Goal: Information Seeking & Learning: Learn about a topic

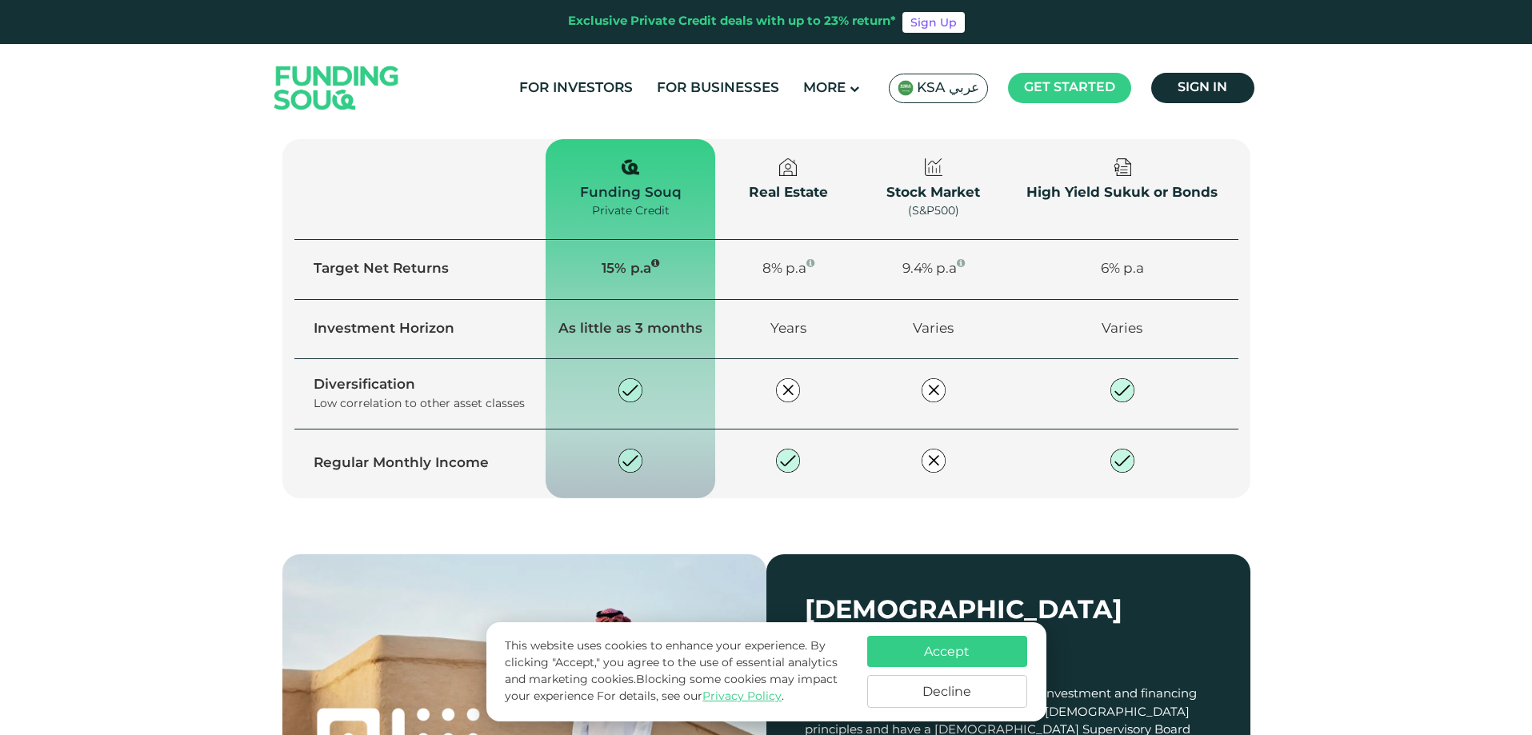
scroll to position [1999, 0]
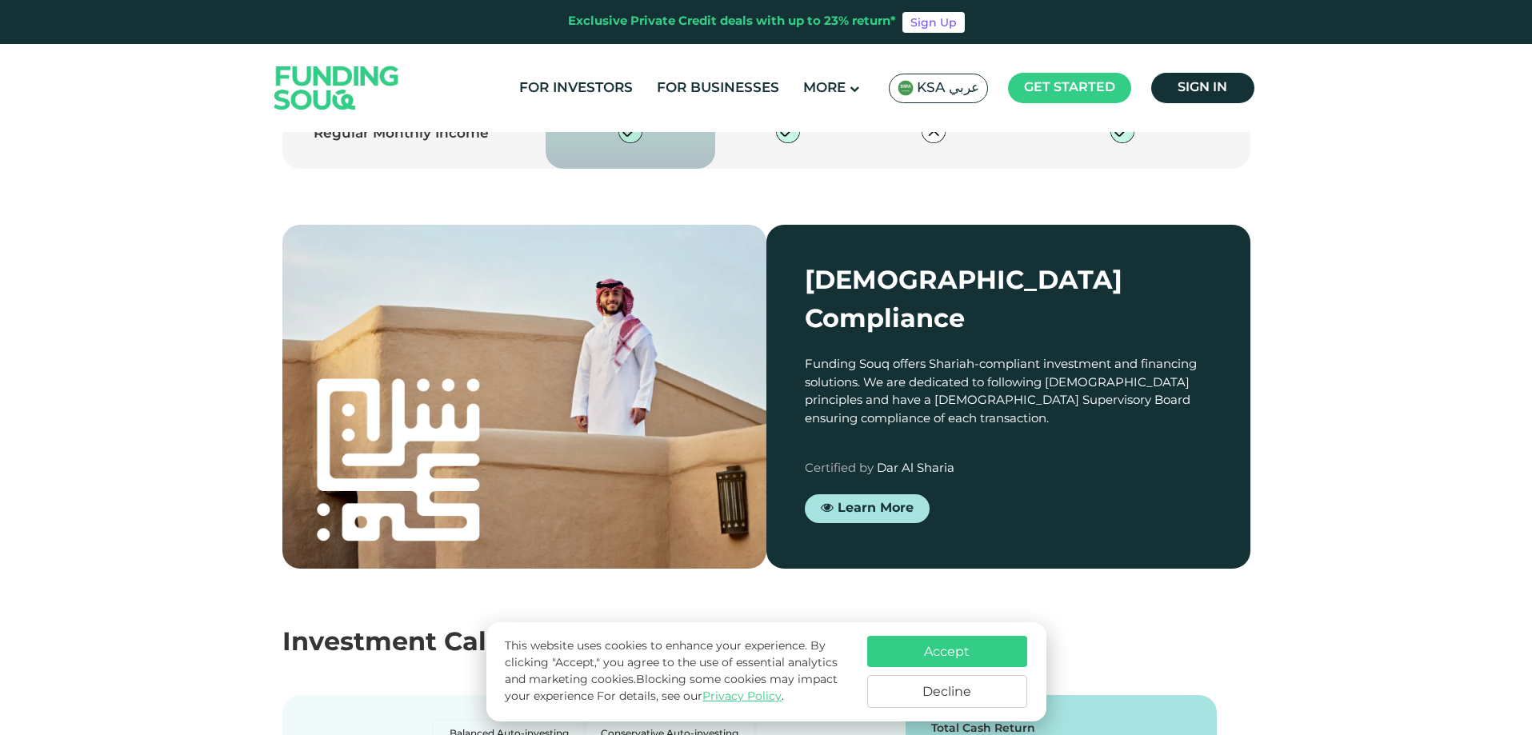
type tc-range-slider "4"
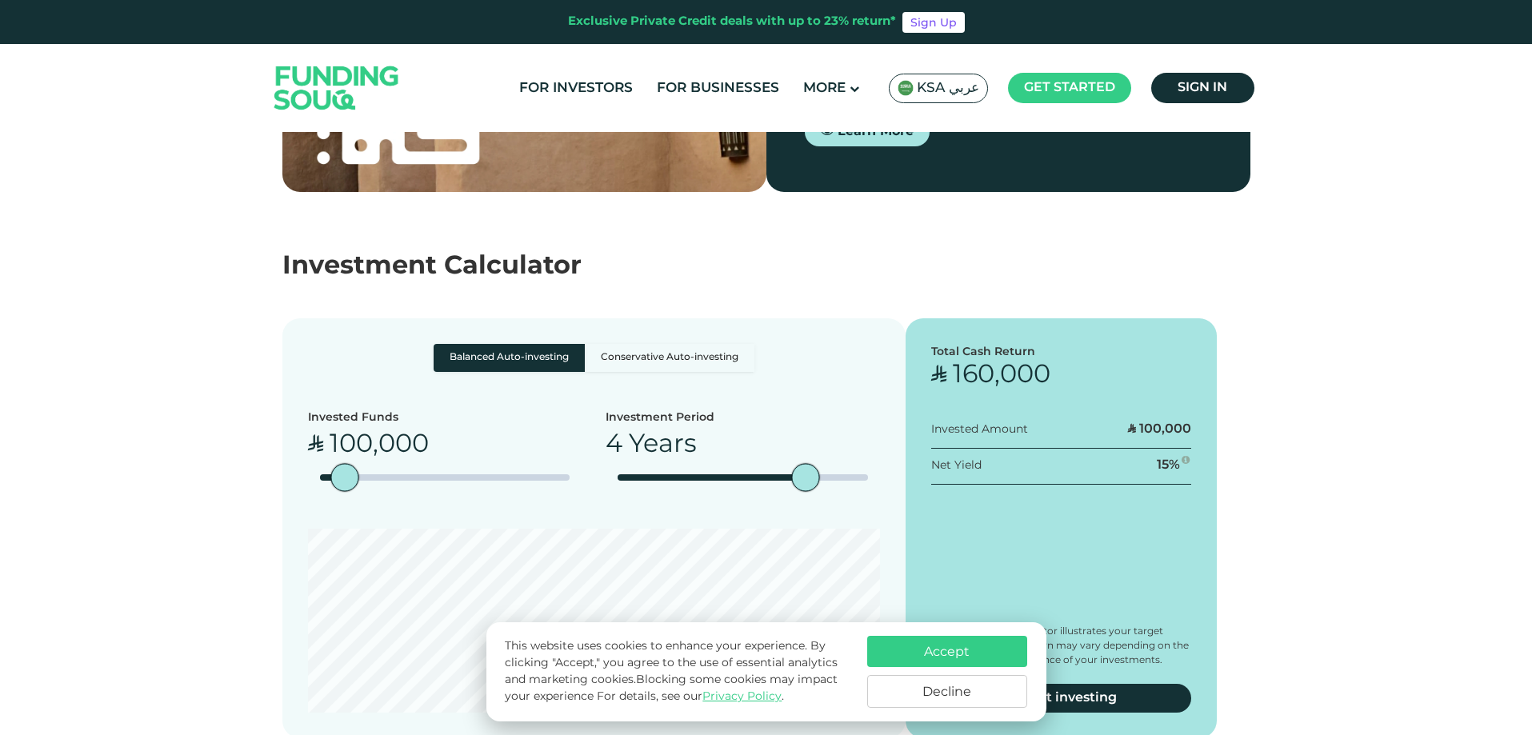
scroll to position [2799, 0]
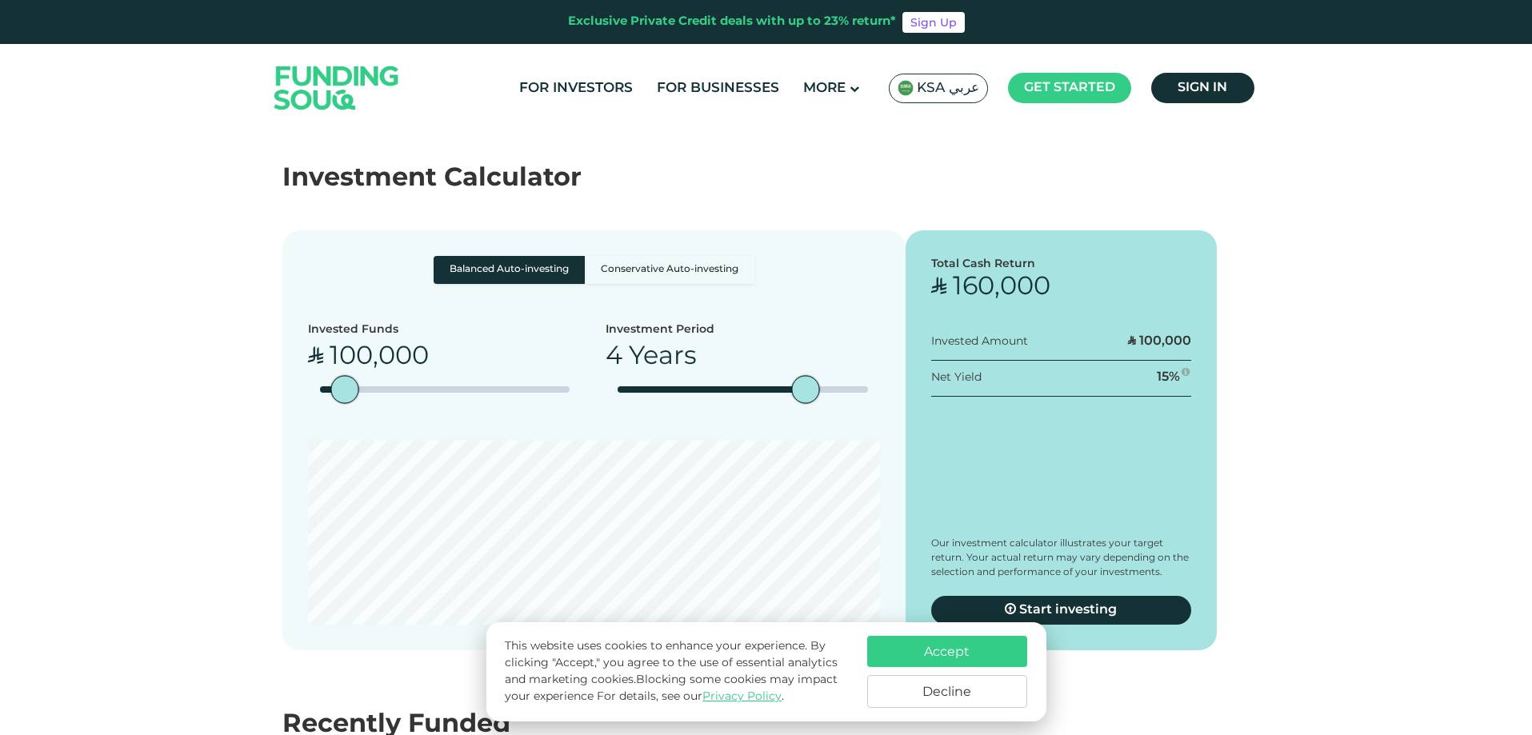
scroll to position [2639, 0]
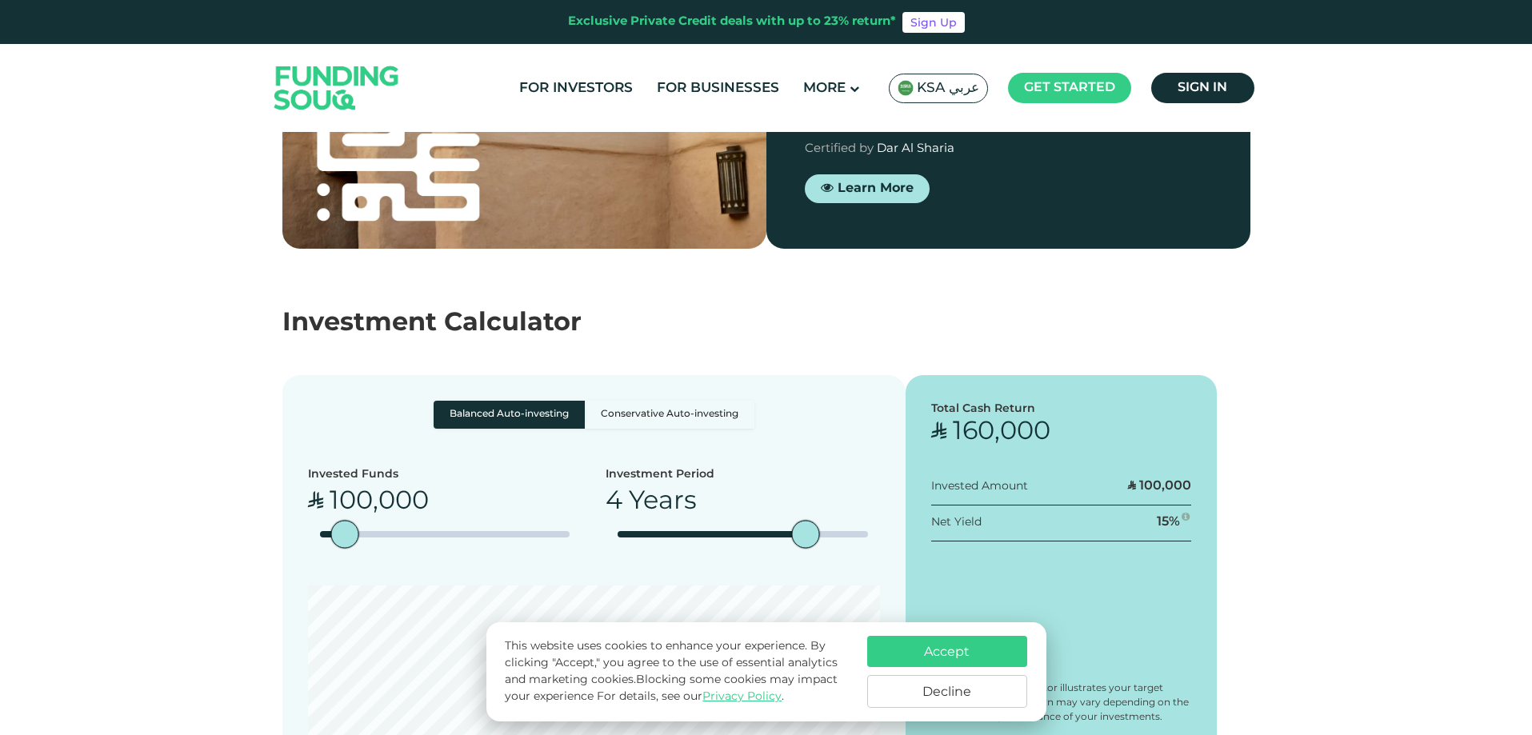
click at [1156, 556] on div "Total Cash Return ʢ 160,000 Invested Amount ʢ 100,000 Net Yield 15 %" at bounding box center [1061, 585] width 312 height 420
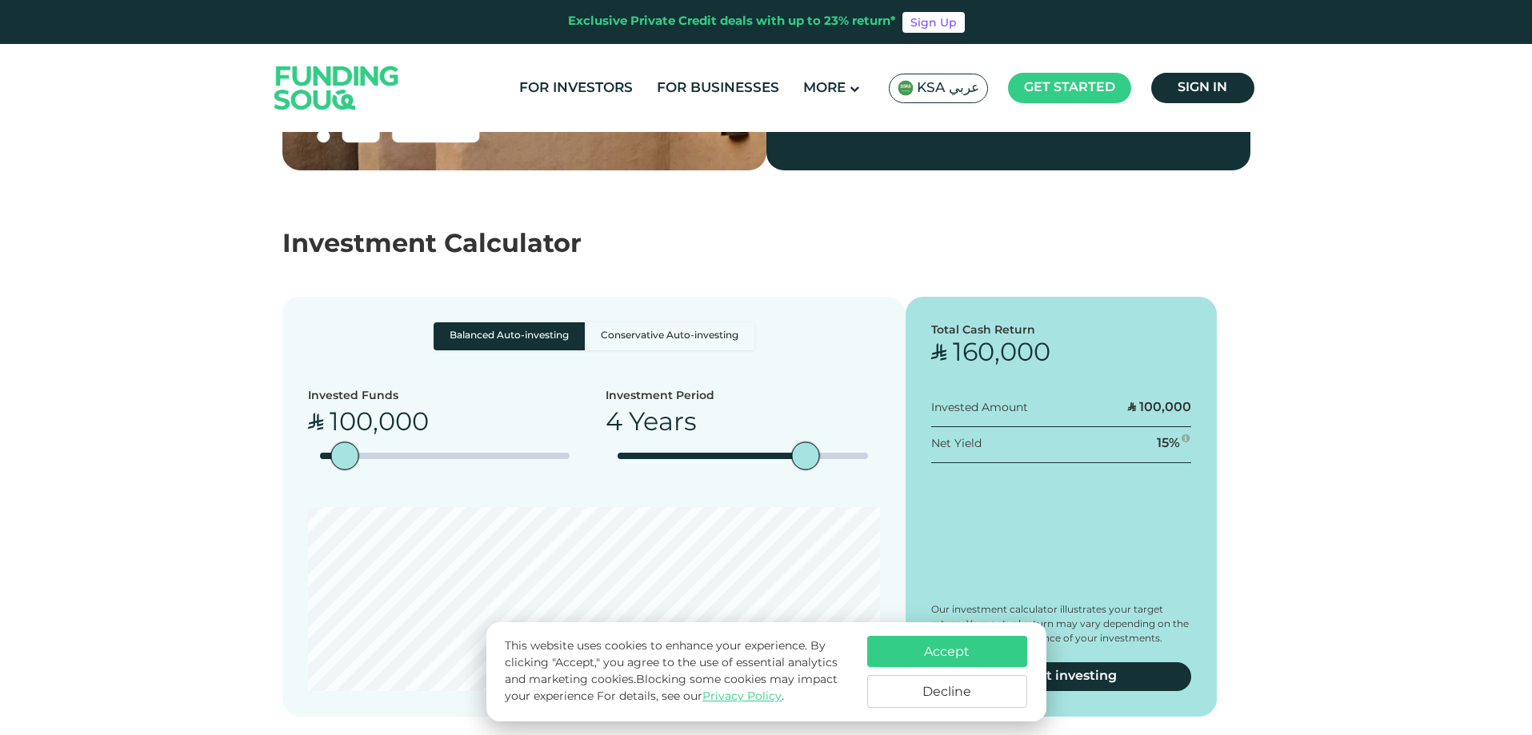
click at [1146, 605] on span "Our investment calculator illustrates your target return. Your actual return ma…" at bounding box center [1060, 624] width 258 height 38
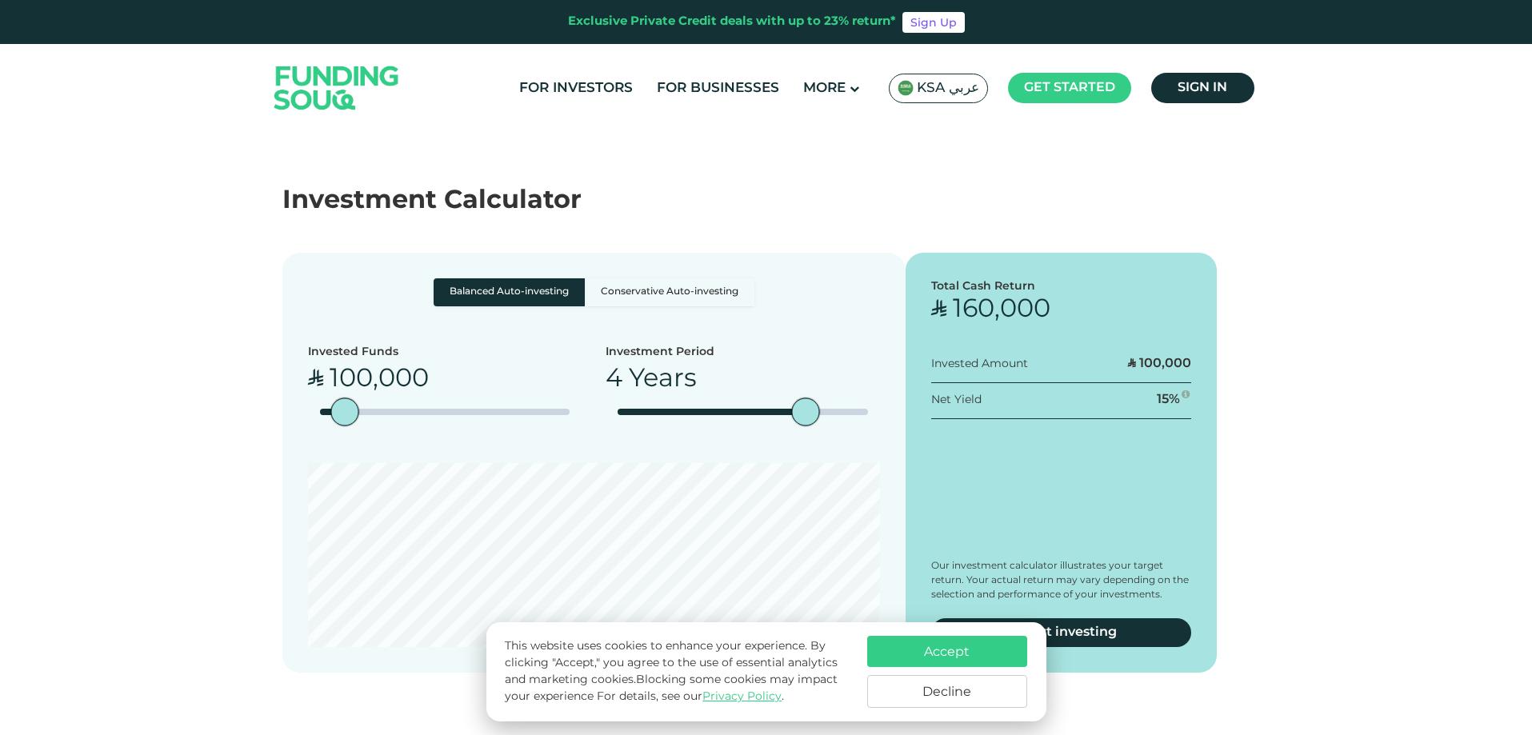
scroll to position [2799, 0]
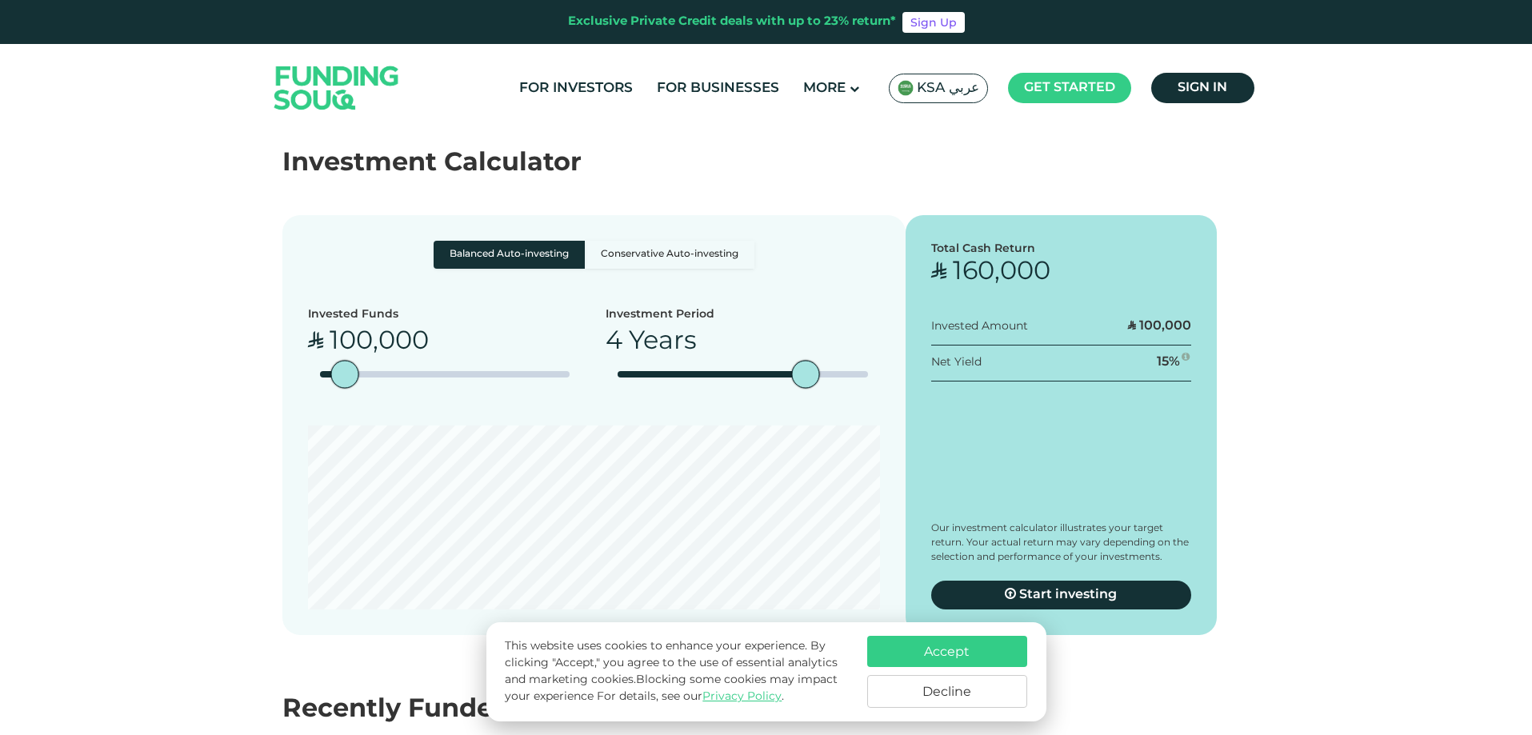
click at [405, 579] on div "Balanced Auto-investing Conservative Auto-investing Invested Funds ʢ 100,000 4 …" at bounding box center [593, 425] width 623 height 420
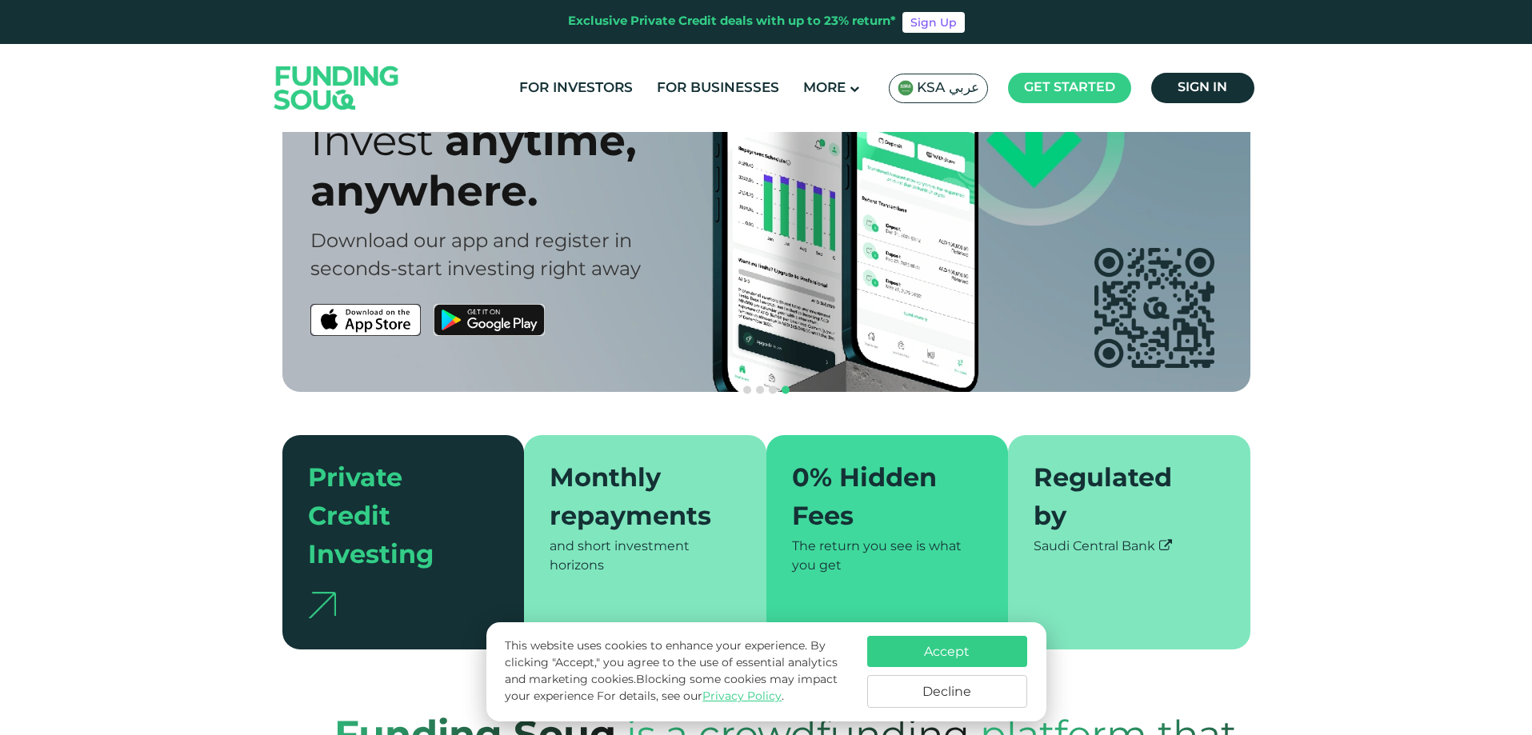
scroll to position [160, 0]
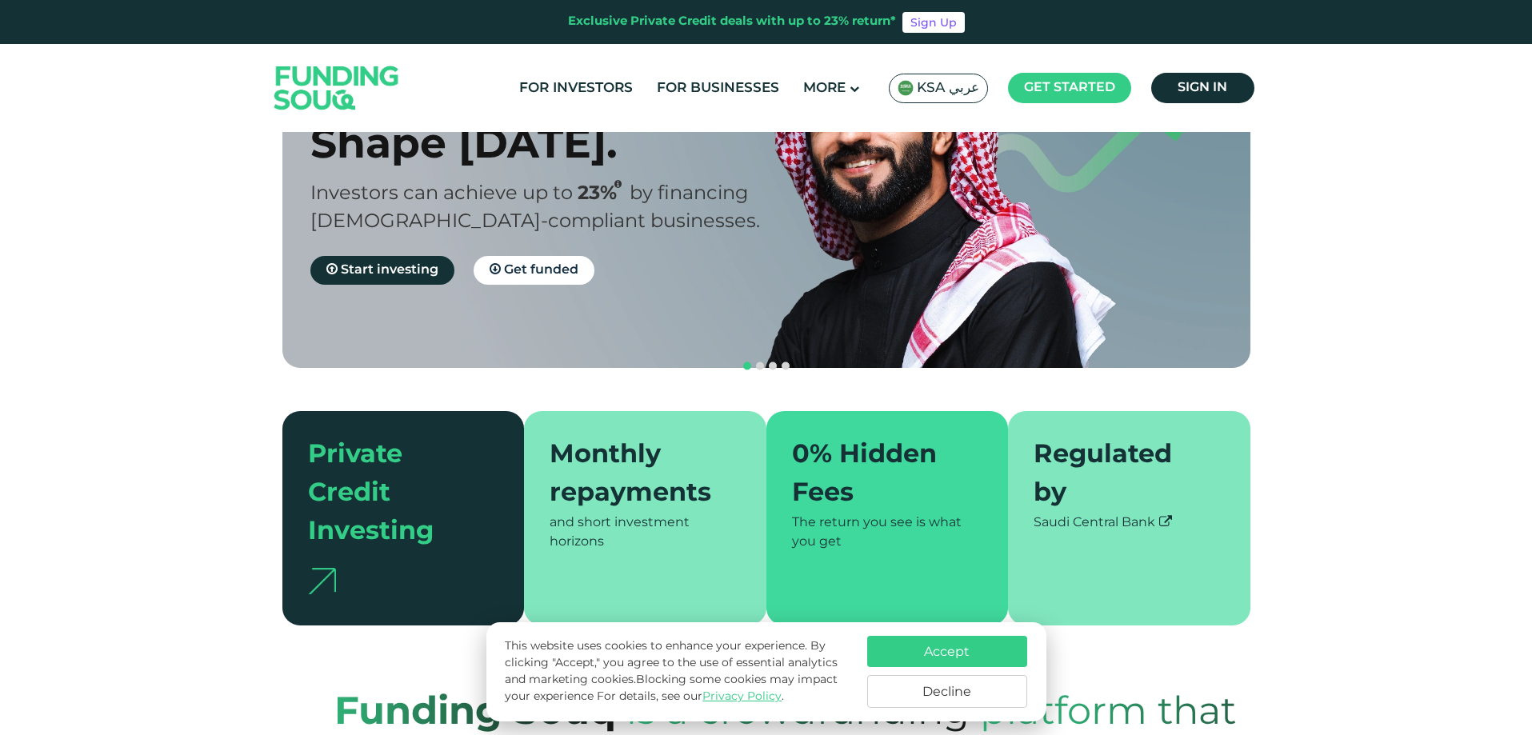
click at [619, 449] on div "Monthly repayments" at bounding box center [635, 475] width 172 height 77
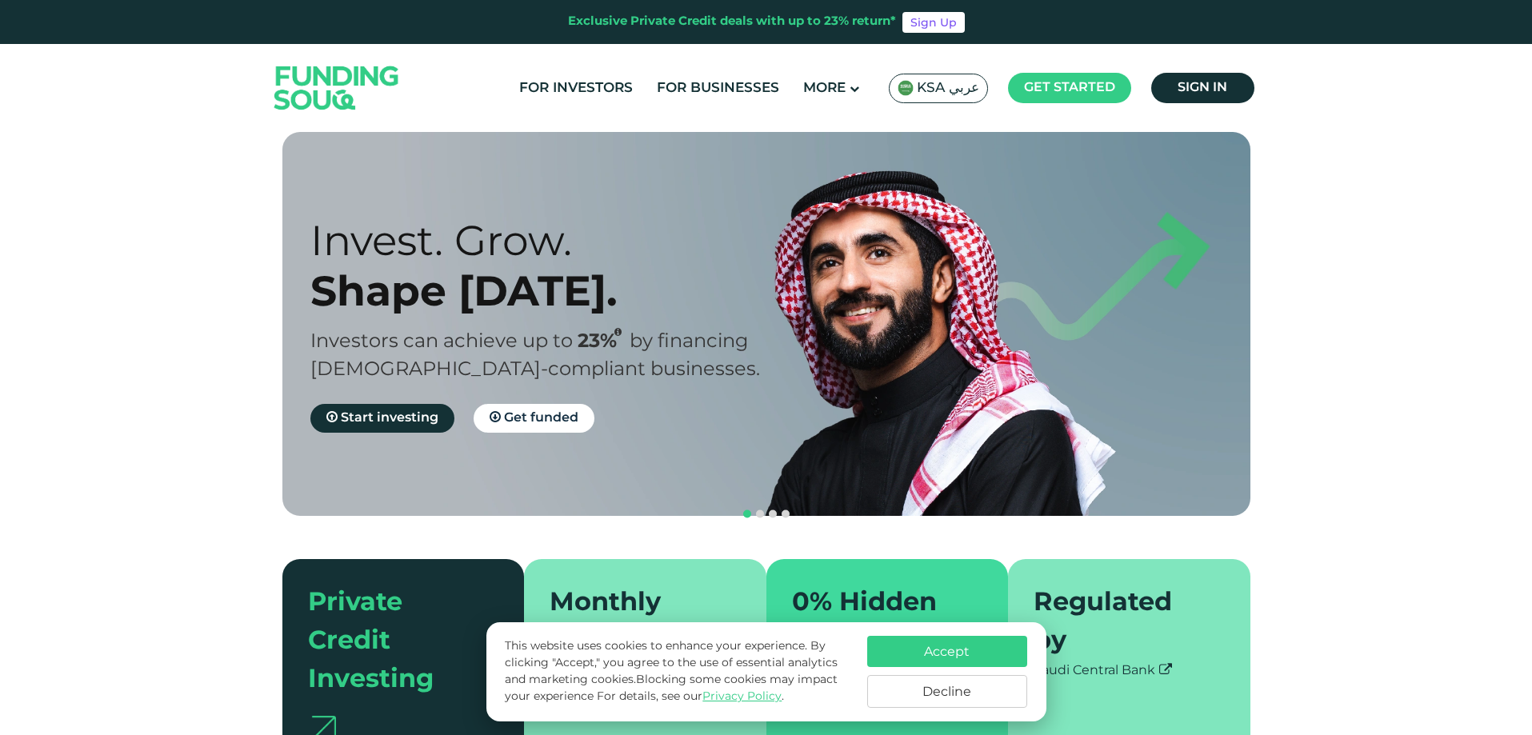
scroll to position [0, 0]
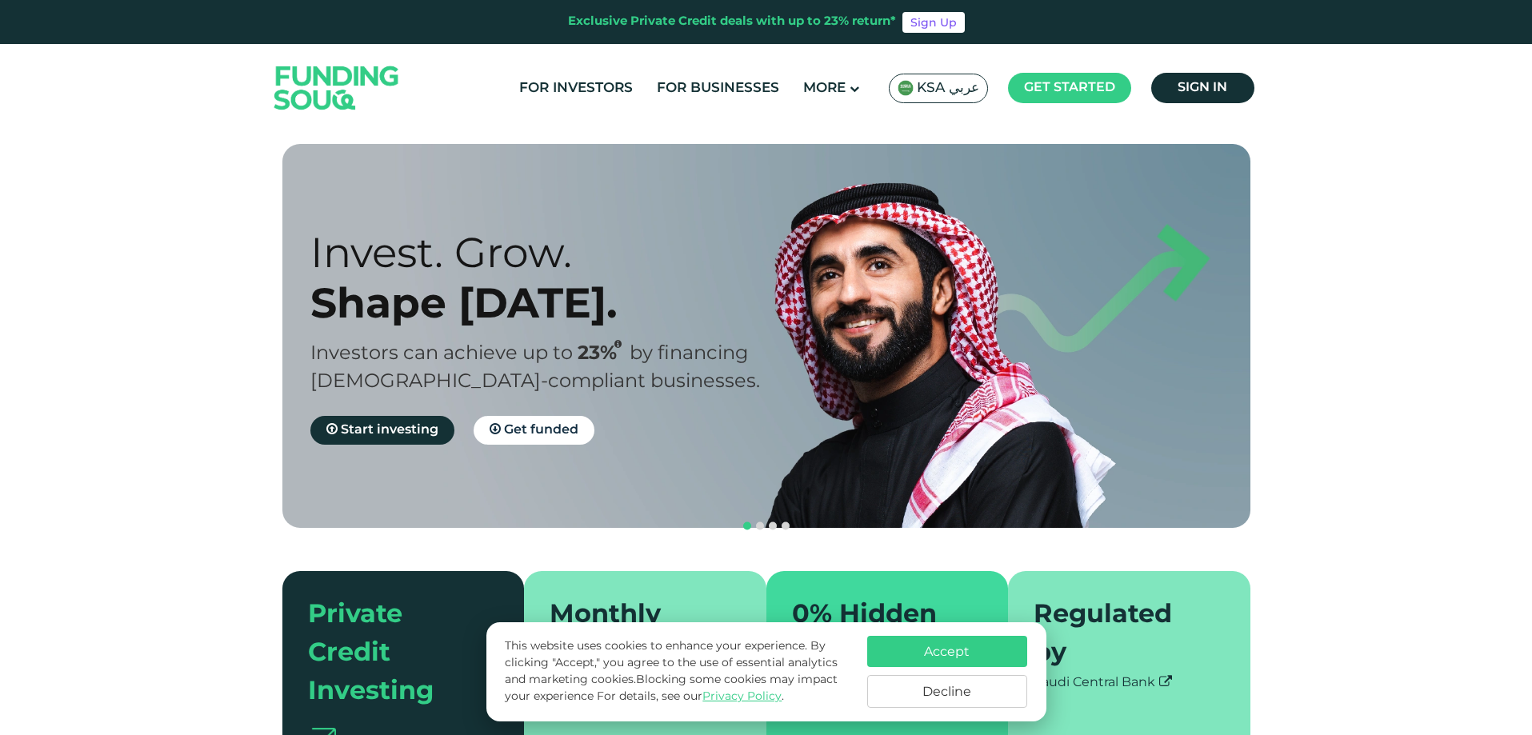
click at [1156, 597] on div "Regulated by" at bounding box center [1119, 635] width 172 height 77
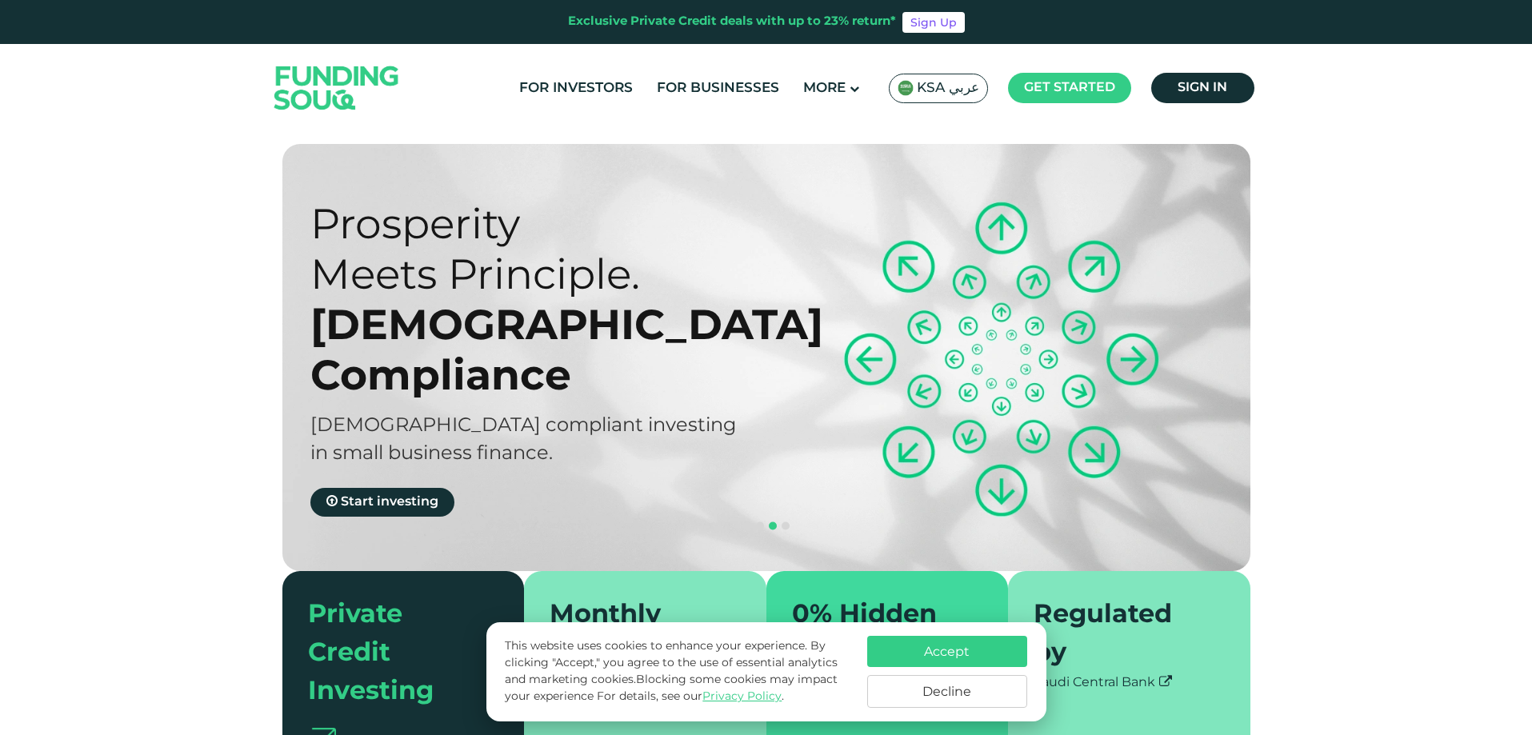
click at [377, 597] on div "Private Credit Investing" at bounding box center [394, 654] width 172 height 115
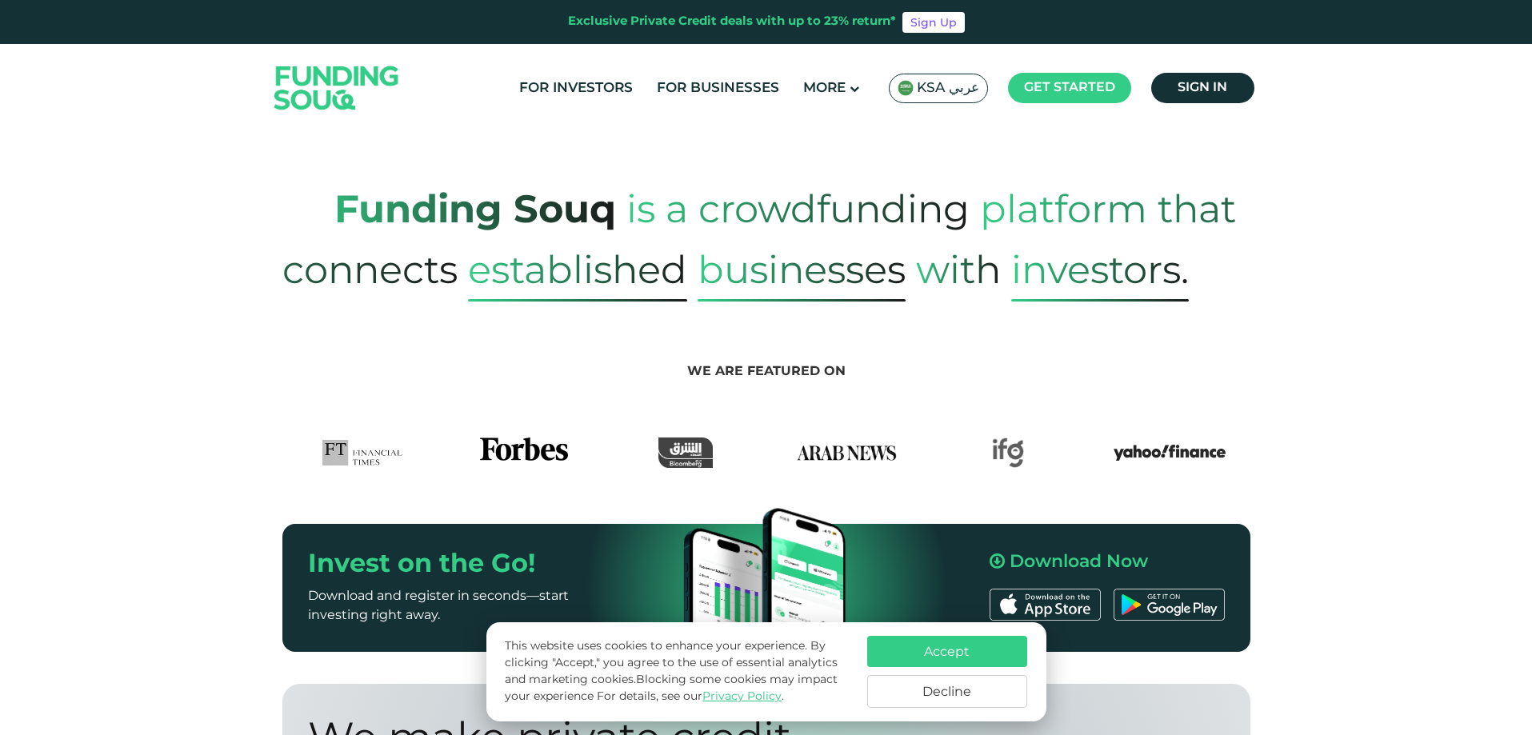
scroll to position [720, 0]
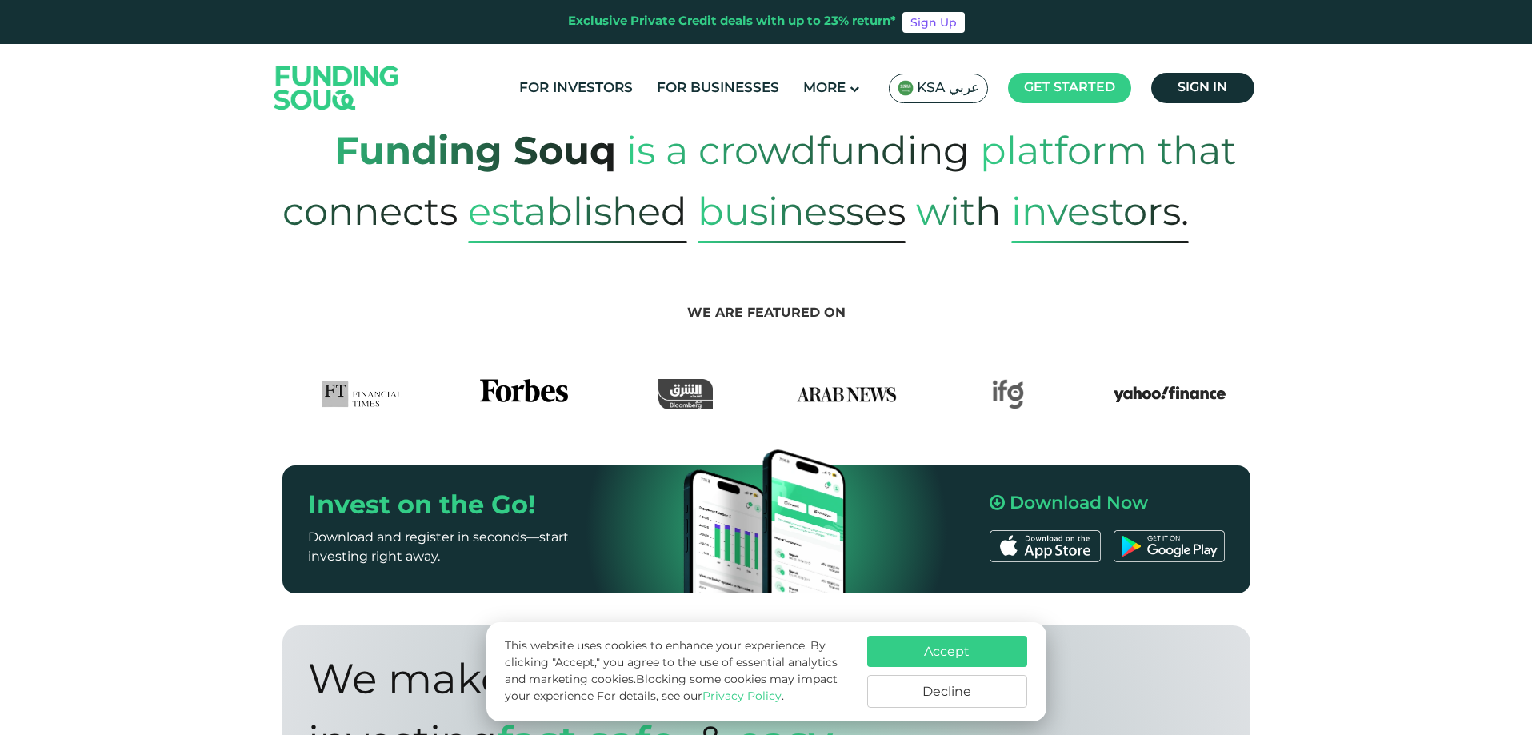
click at [1420, 97] on header "Exclusive Private Credit deals with up to 23% return* Sign Up For Investors For…" at bounding box center [766, 66] width 1532 height 132
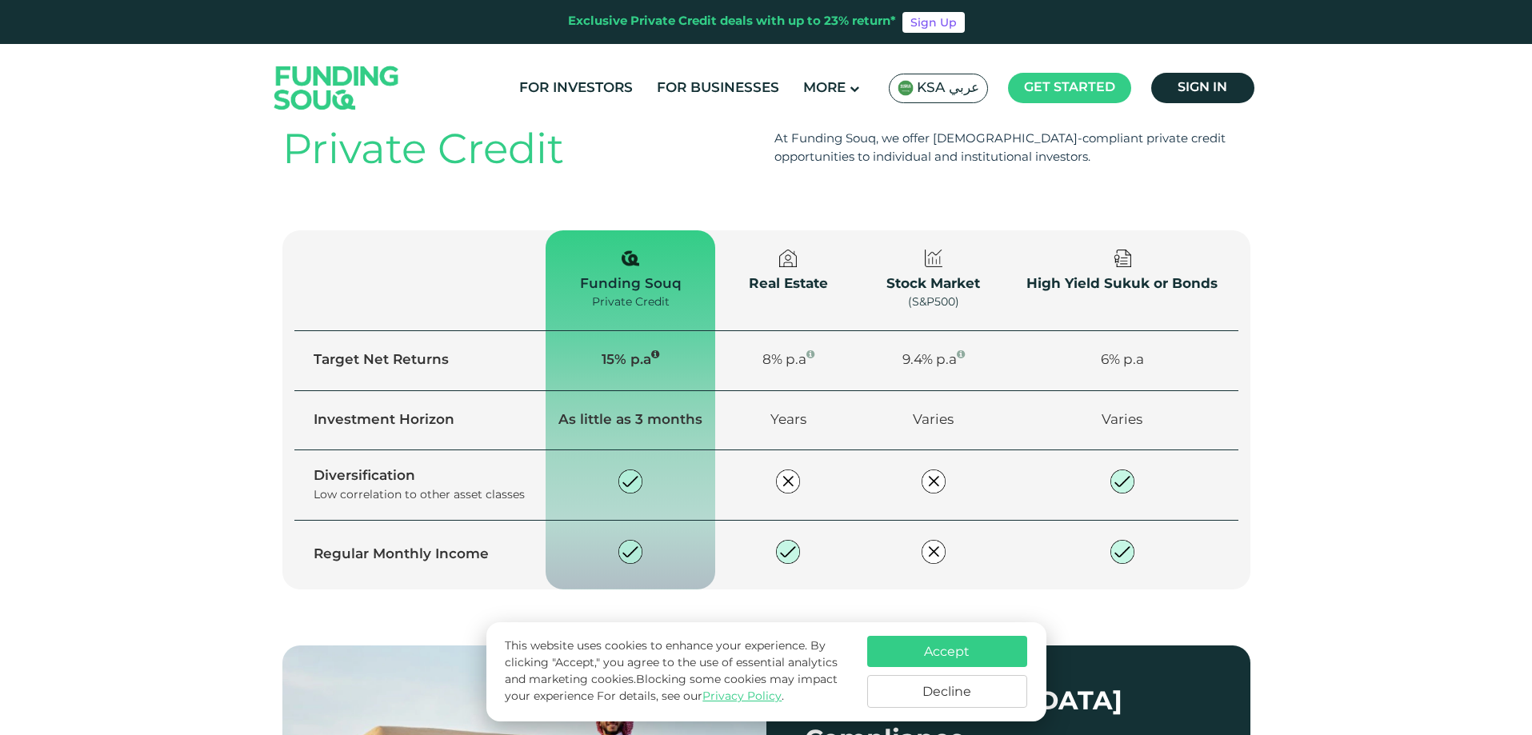
scroll to position [1999, 0]
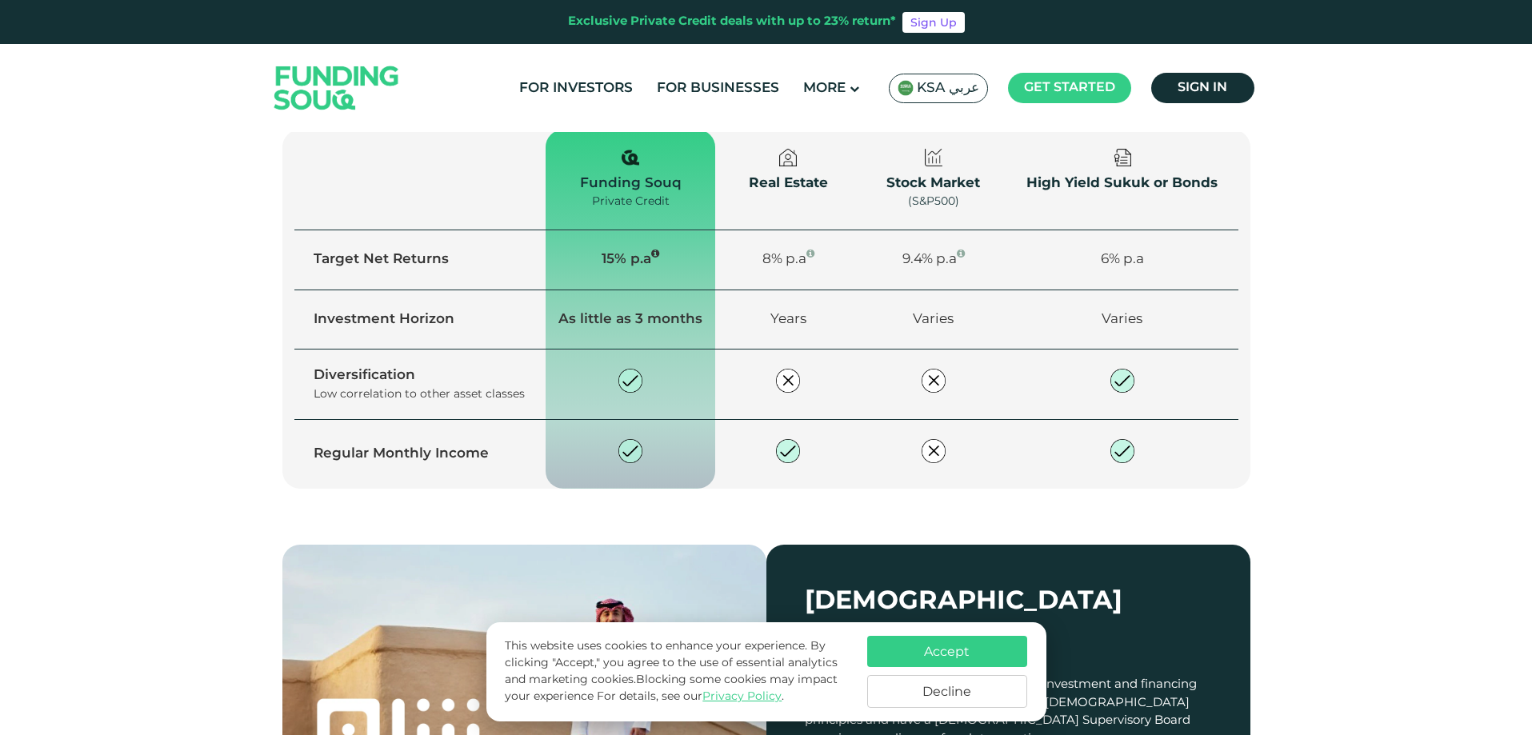
click at [1138, 676] on div "Funding Souq offers Shariah-compliant investment and financing solutions. We ar…" at bounding box center [1008, 712] width 407 height 72
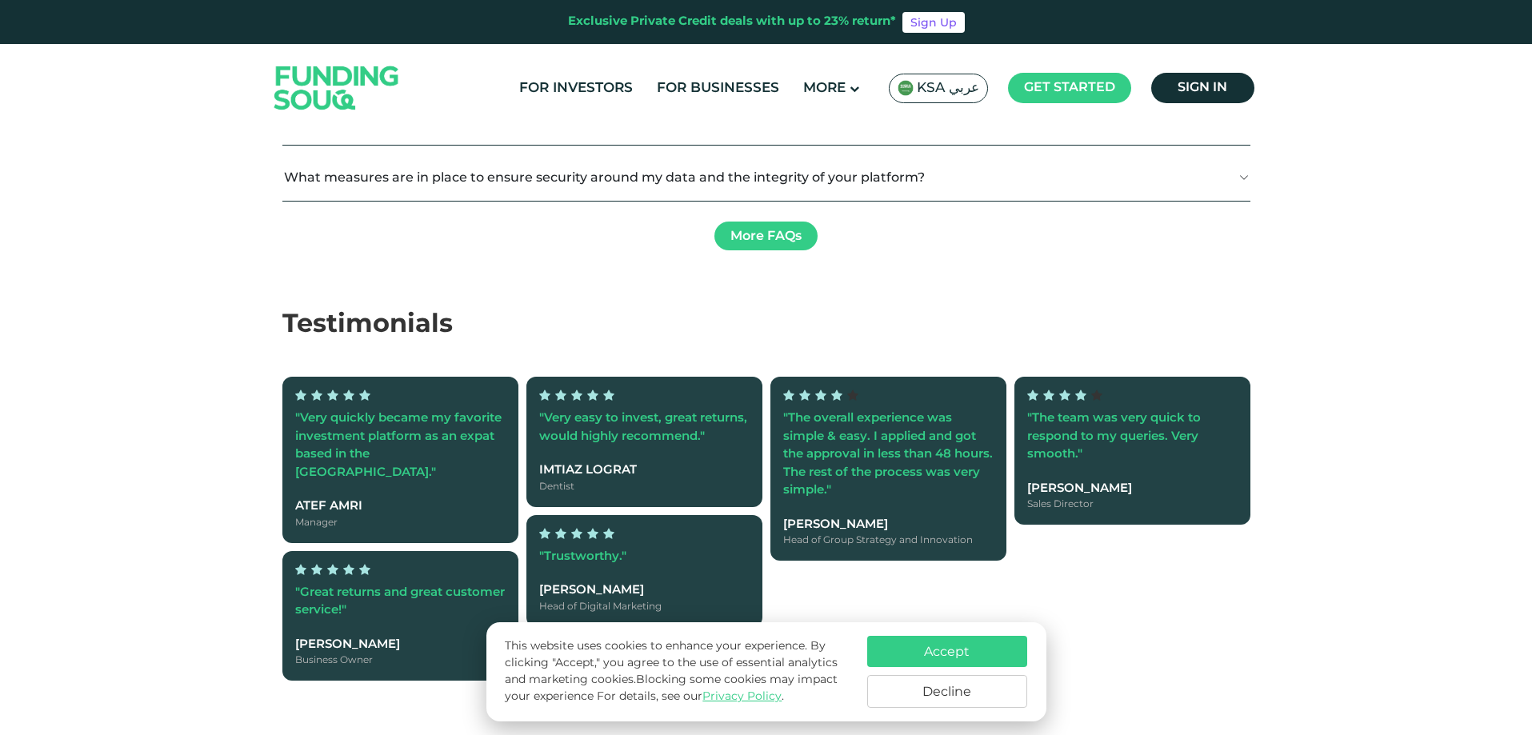
scroll to position [4239, 0]
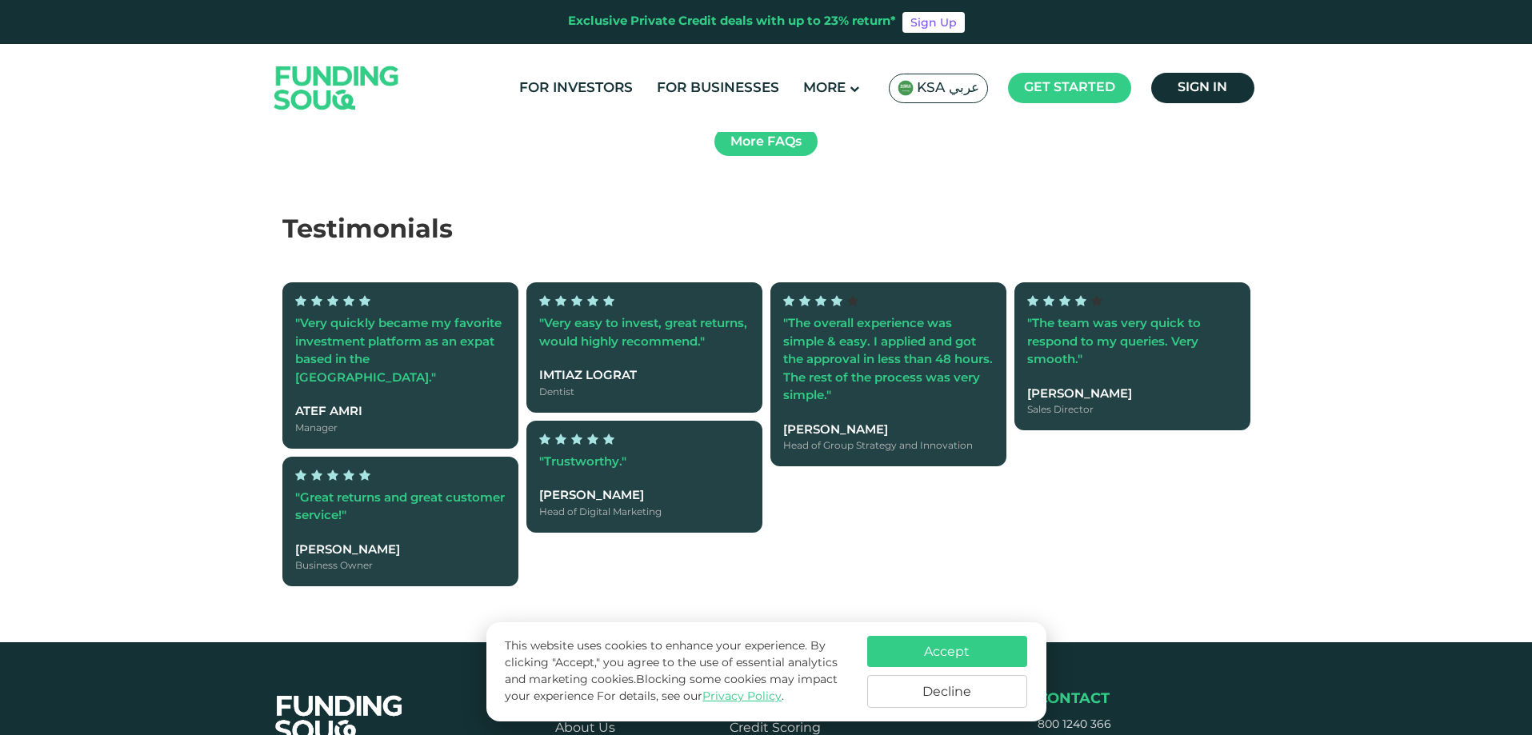
click at [1139, 546] on div "Testimonials "Very quickly became my favorite investment platform as an expat b…" at bounding box center [766, 427] width 1532 height 430
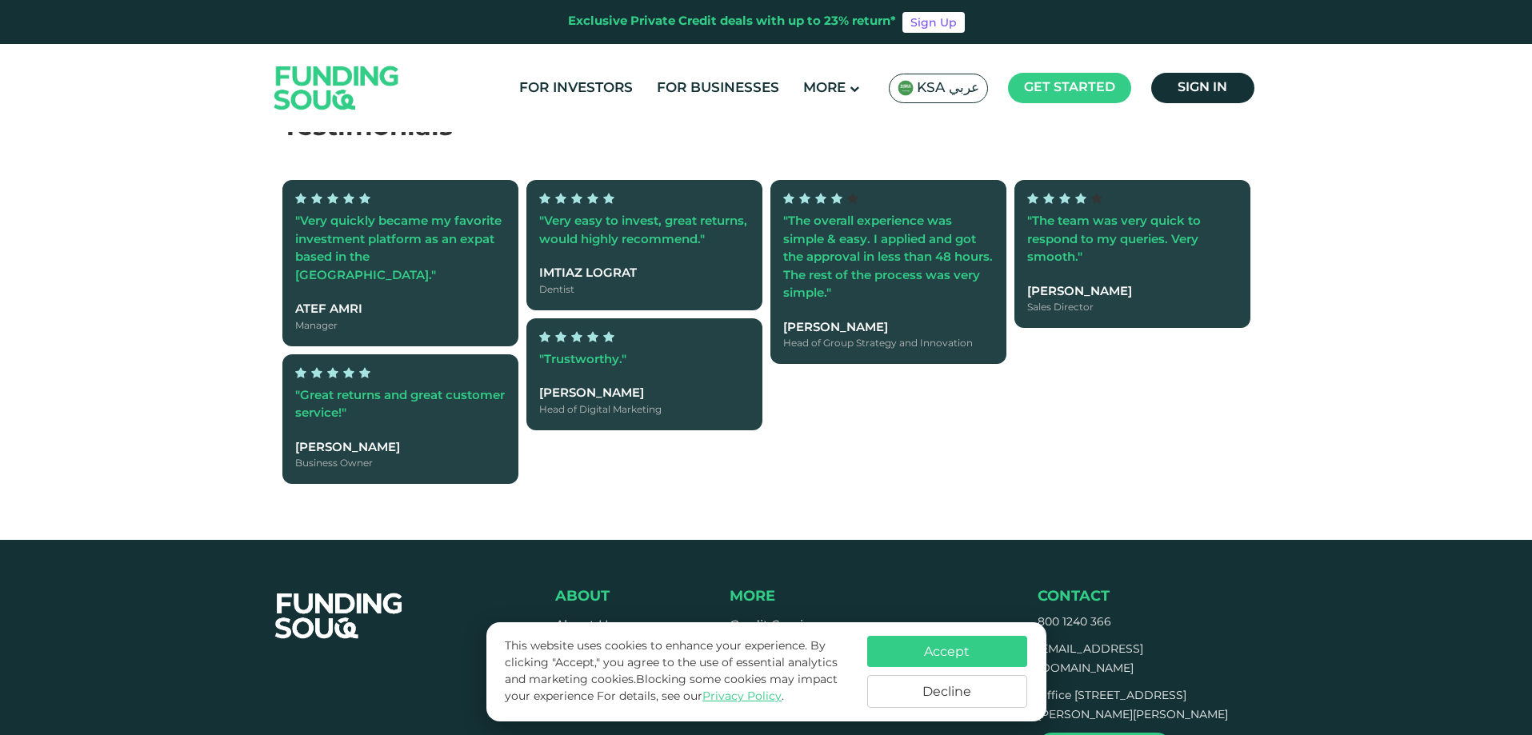
scroll to position [4639, 0]
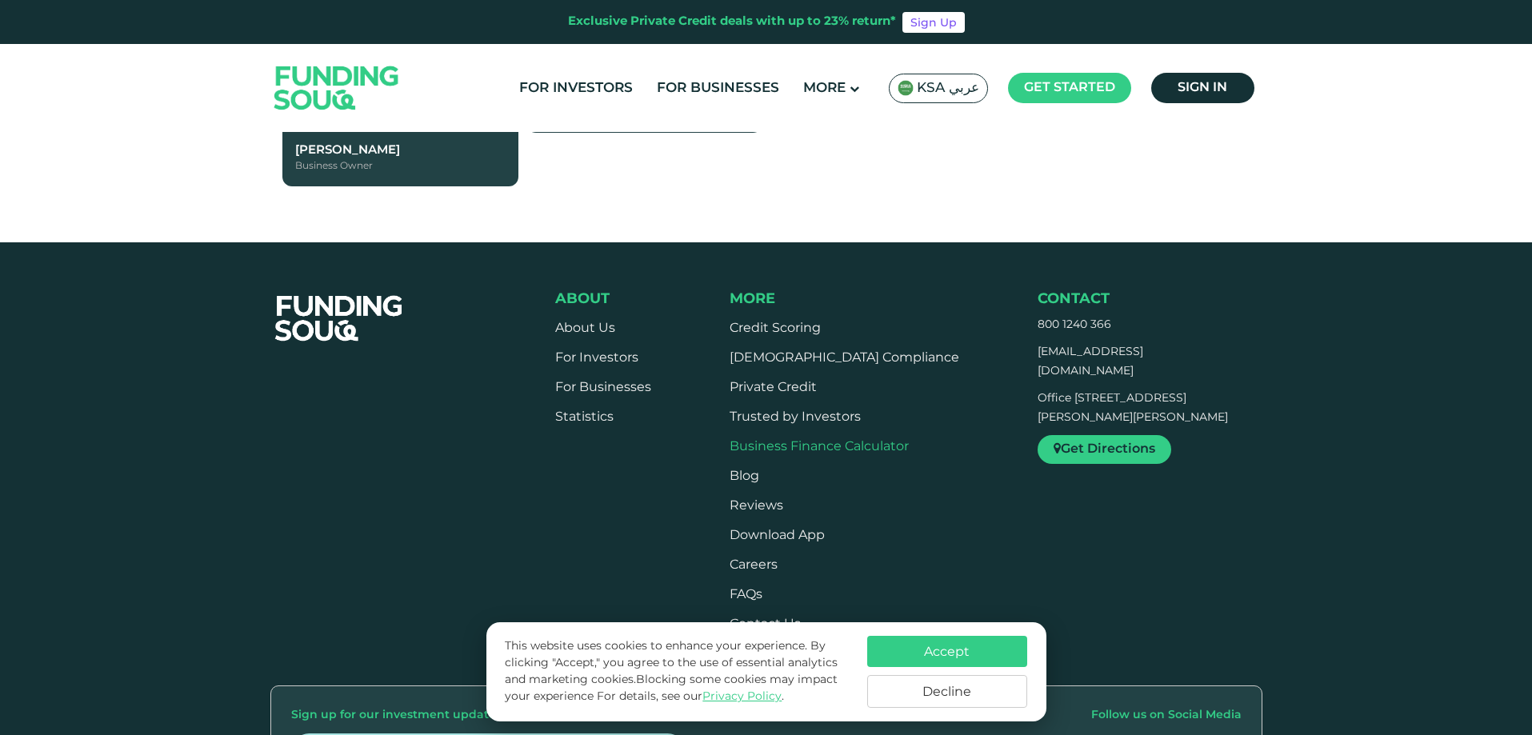
drag, startPoint x: 800, startPoint y: 340, endPoint x: 788, endPoint y: 380, distance: 41.8
click at [798, 347] on ul "Credit Scoring Shariah Compliance Private Credit Trusted by Investors Business …" at bounding box center [844, 477] width 230 height 314
click at [604, 352] on link "For Investors" at bounding box center [596, 358] width 83 height 12
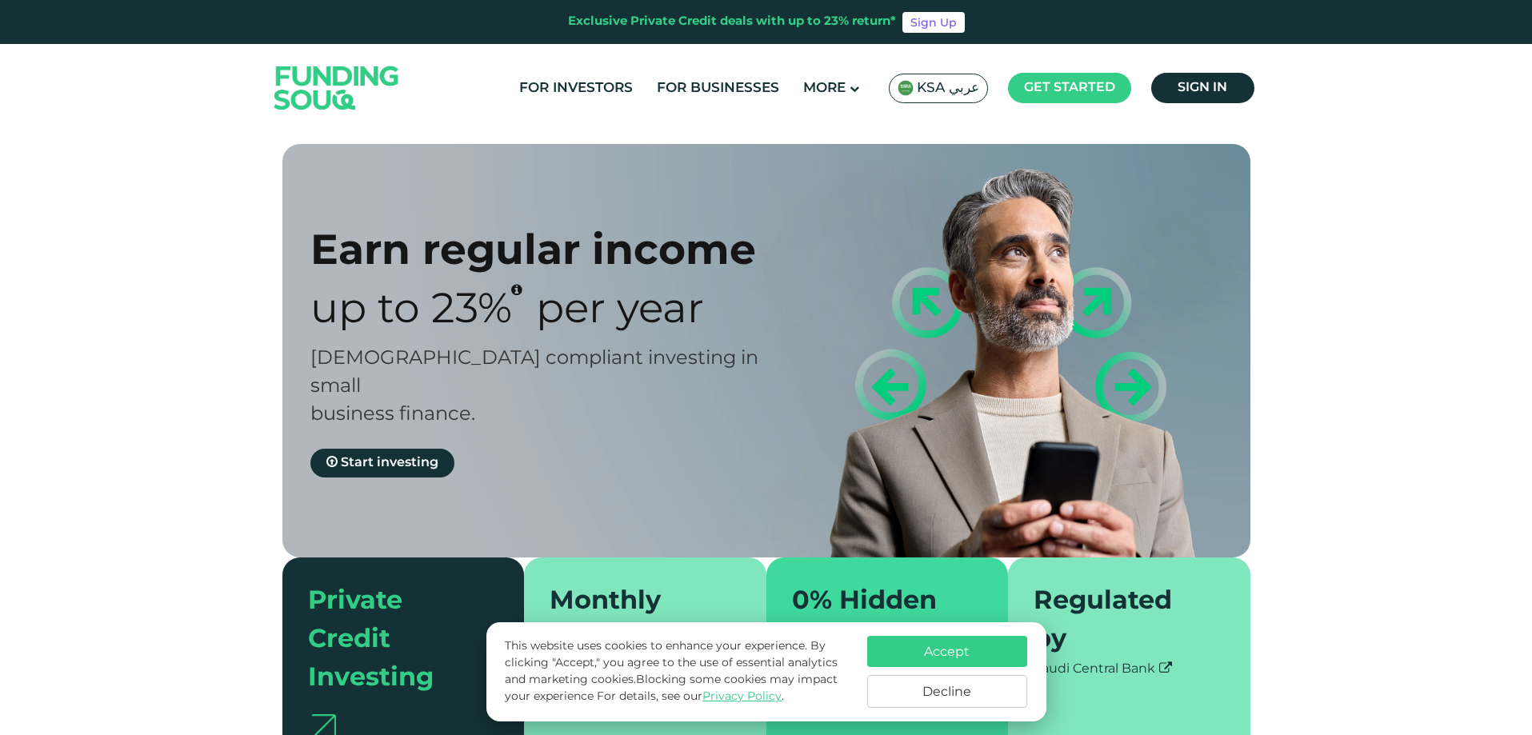
click at [1091, 721] on div "Regulated by Saudi Central Bank" at bounding box center [1129, 664] width 242 height 214
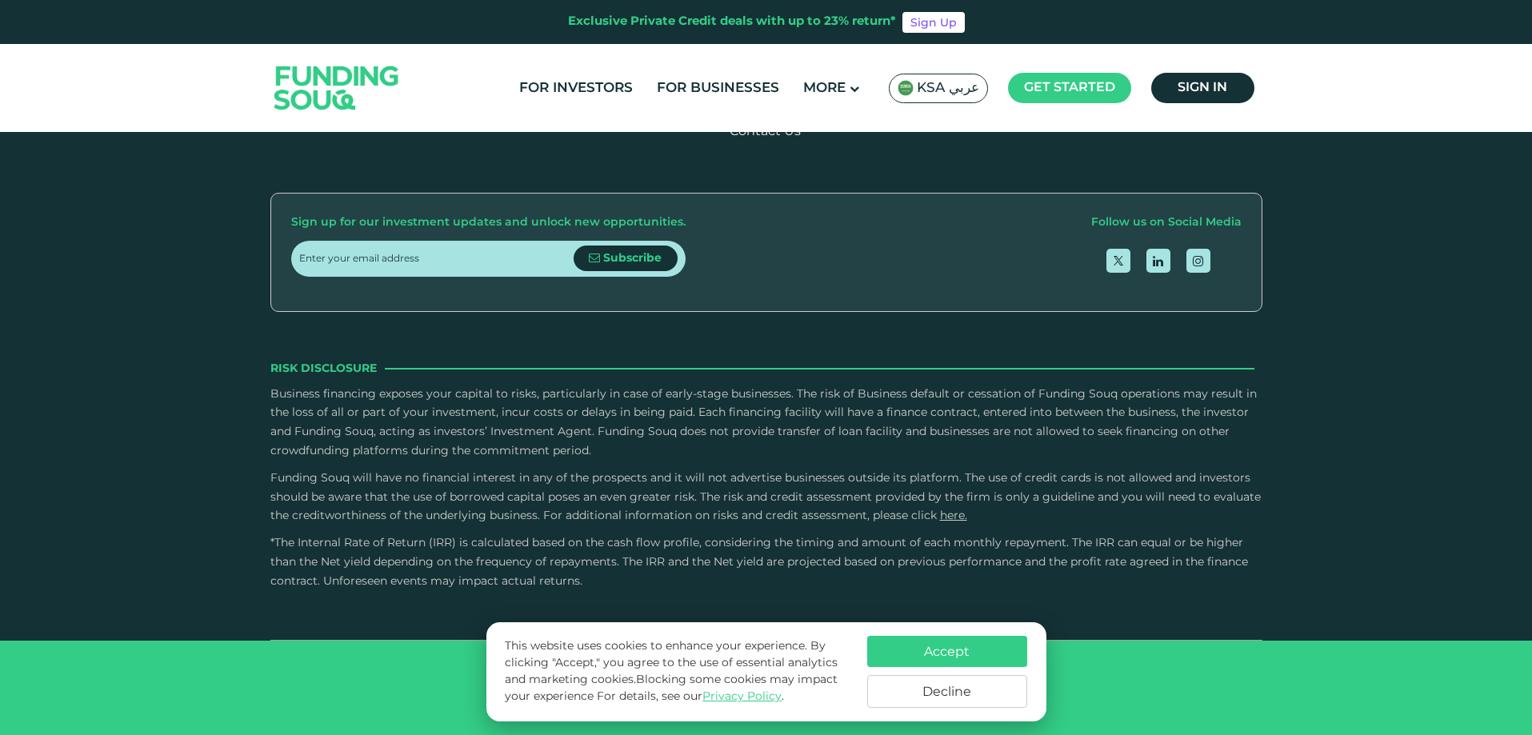
scroll to position [4879, 0]
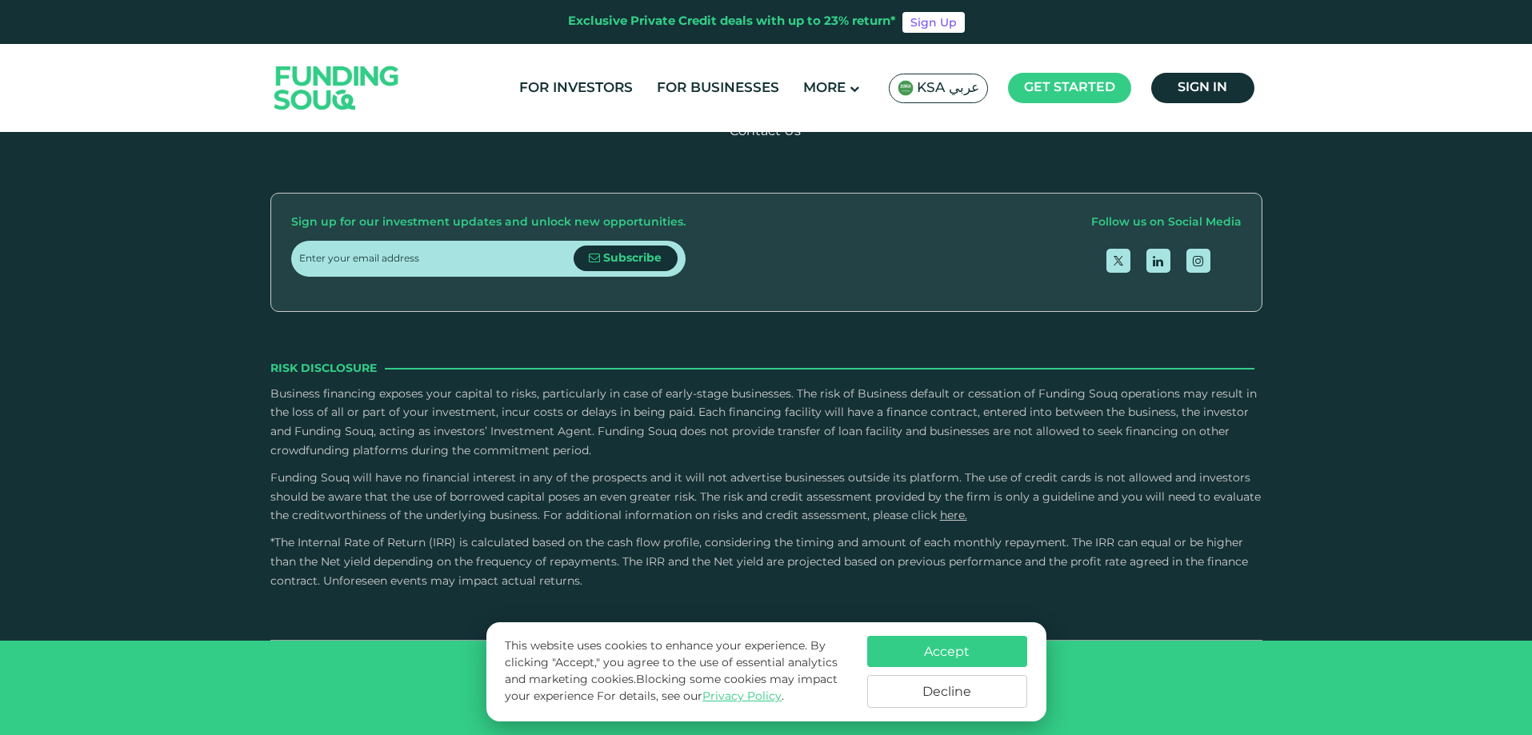
scroll to position [4399, 0]
